Goal: Information Seeking & Learning: Learn about a topic

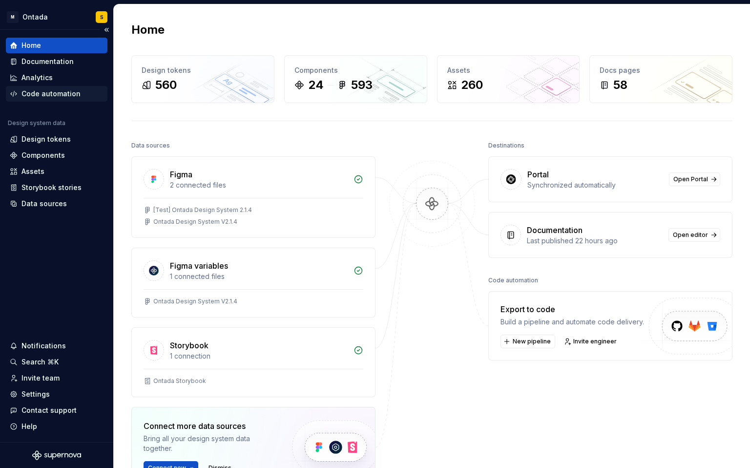
click at [55, 95] on div "Code automation" at bounding box center [50, 94] width 59 height 10
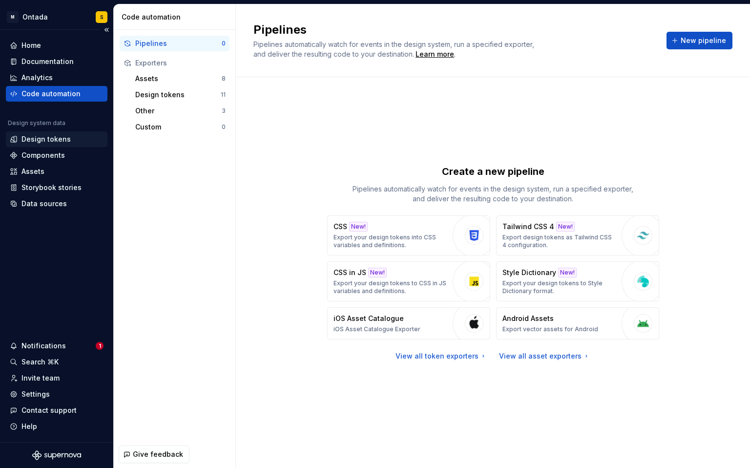
click at [52, 138] on div "Design tokens" at bounding box center [45, 139] width 49 height 10
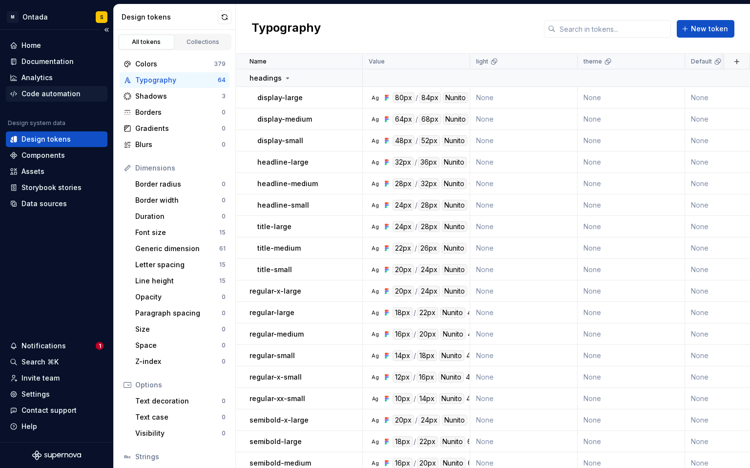
click at [50, 95] on div "Code automation" at bounding box center [50, 94] width 59 height 10
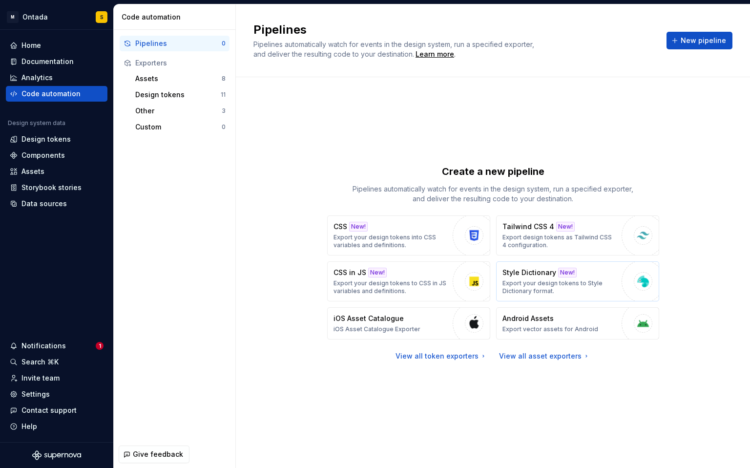
click at [590, 282] on p "Export your design tokens to Style Dictionary format." at bounding box center [560, 287] width 114 height 16
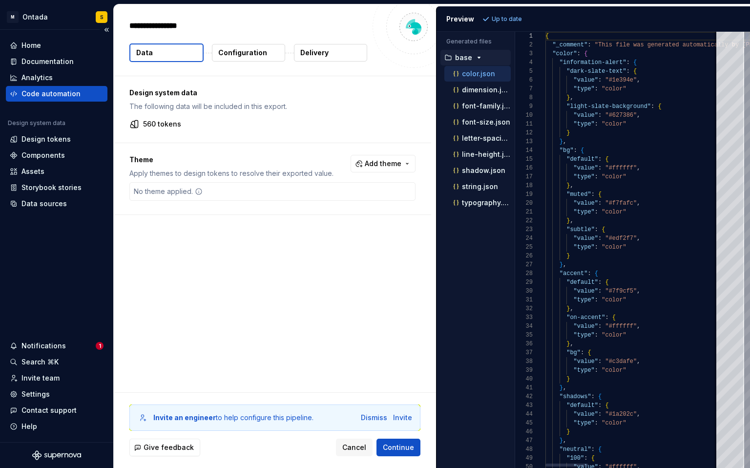
type textarea "*"
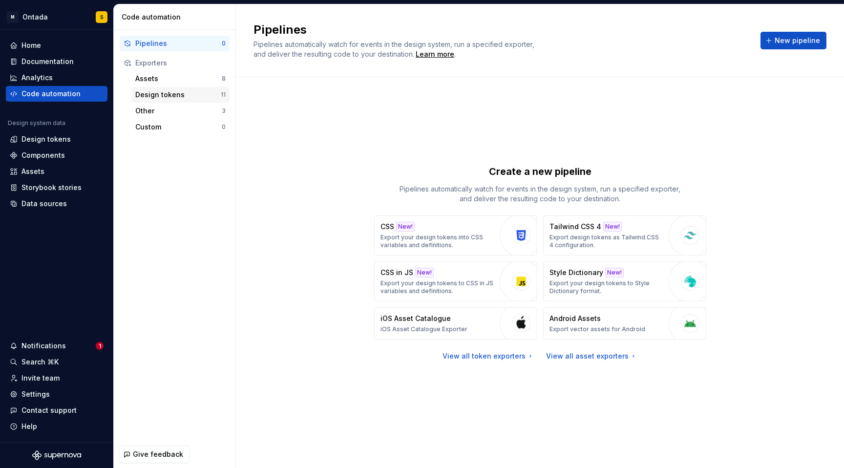
click at [177, 93] on div "Design tokens" at bounding box center [177, 95] width 85 height 10
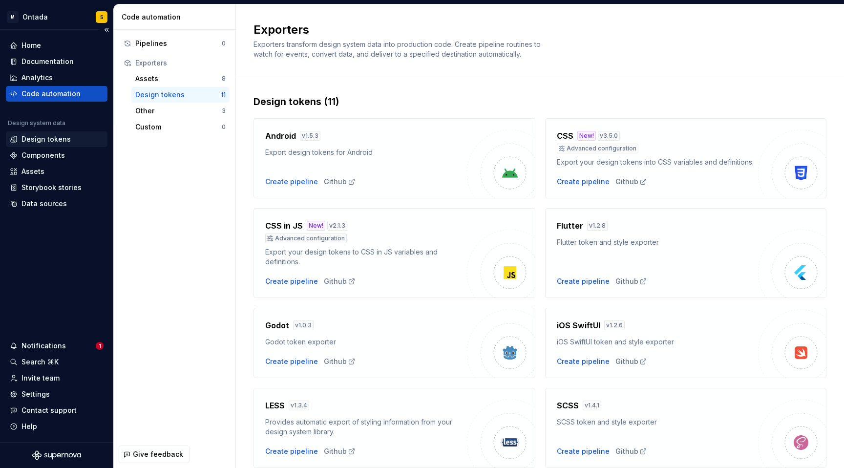
click at [55, 141] on div "Design tokens" at bounding box center [45, 139] width 49 height 10
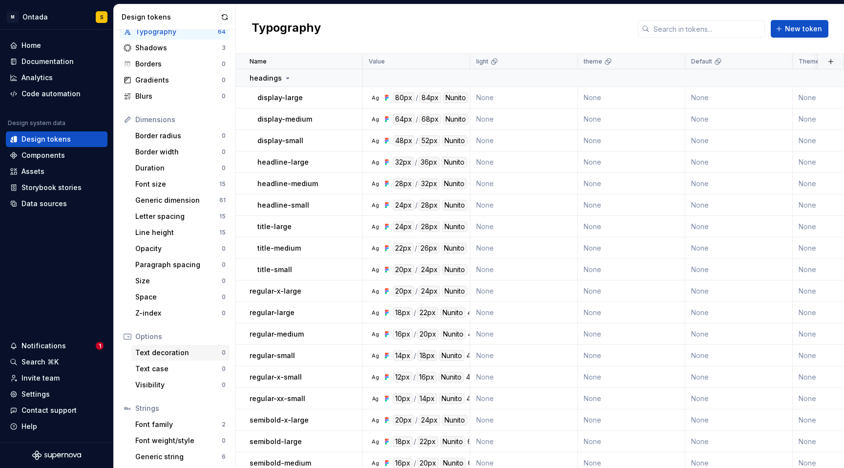
scroll to position [29, 0]
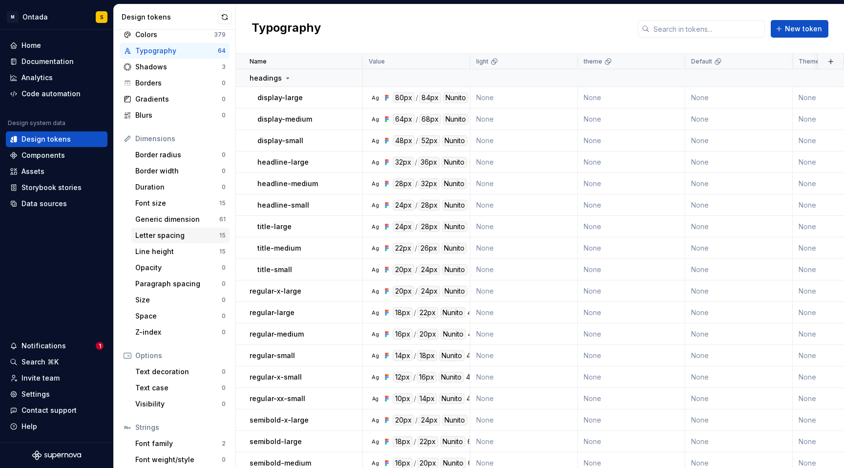
click at [185, 235] on div "Letter spacing" at bounding box center [177, 236] width 84 height 10
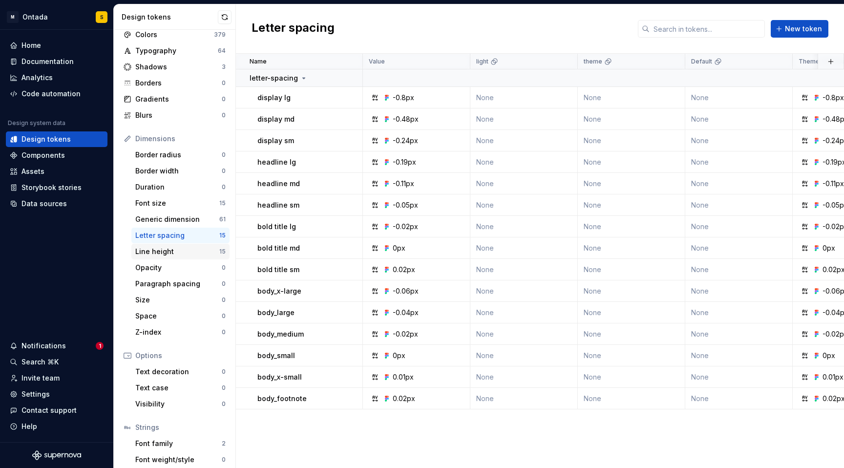
click at [186, 254] on div "Line height" at bounding box center [177, 252] width 84 height 10
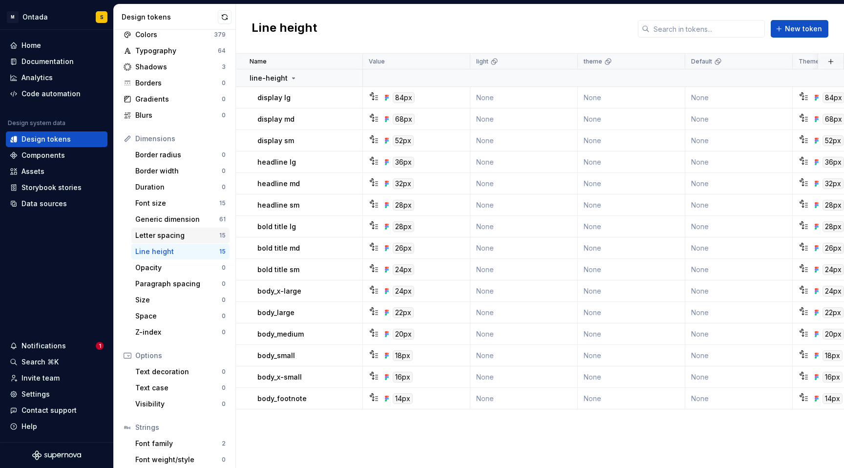
scroll to position [4, 0]
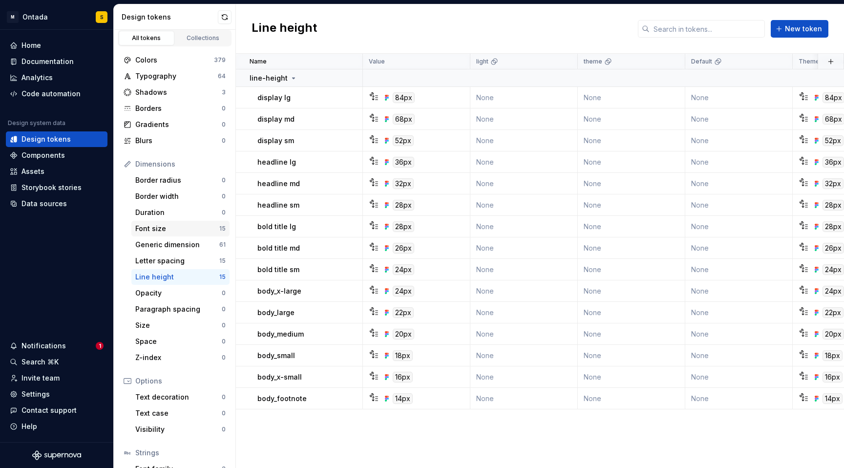
click at [186, 233] on div "Font size 15" at bounding box center [180, 229] width 98 height 16
click at [39, 381] on div "Invite team" at bounding box center [40, 378] width 38 height 10
